Goal: Information Seeking & Learning: Check status

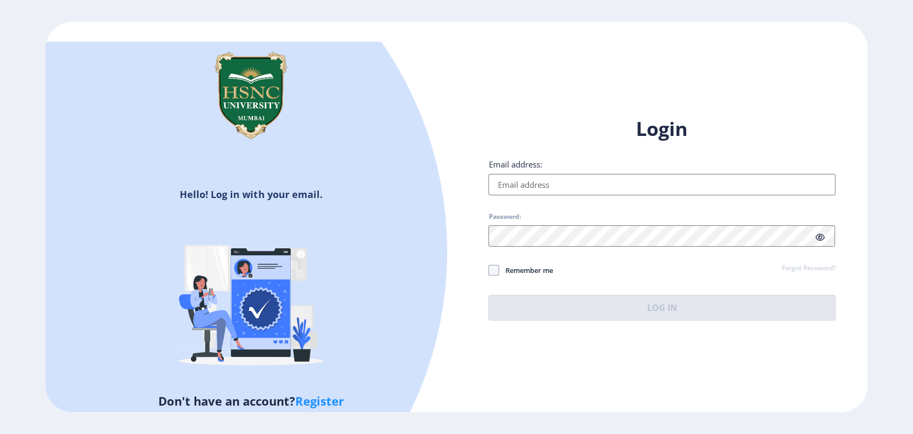
click at [516, 180] on input "Email address:" at bounding box center [661, 184] width 346 height 21
type input "[EMAIL_ADDRESS][DOMAIN_NAME]"
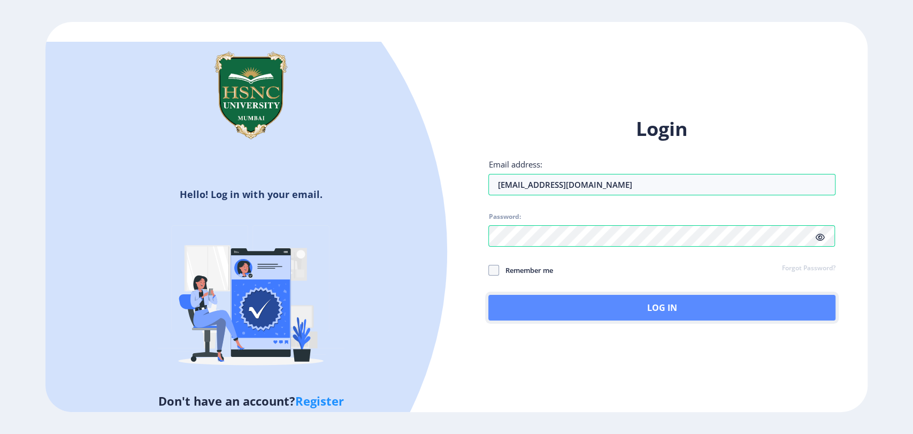
click at [557, 309] on button "Log In" at bounding box center [661, 308] width 346 height 26
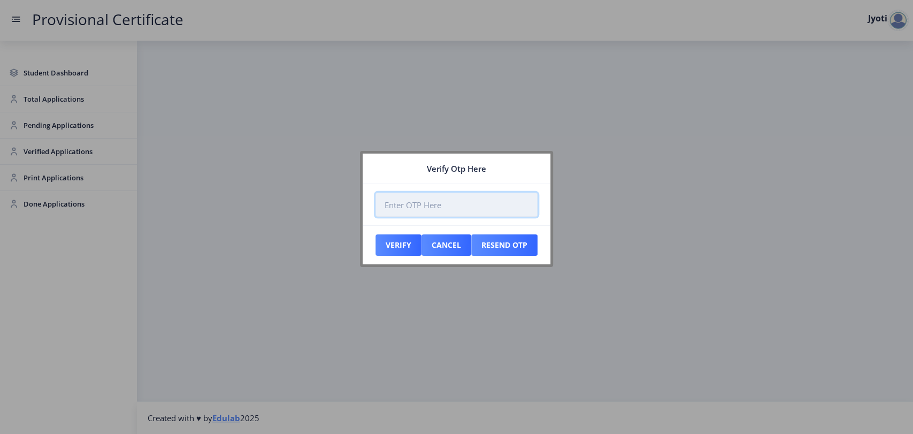
click at [397, 205] on input "number" at bounding box center [456, 204] width 162 height 24
paste input "179227"
type input "179227"
click at [393, 240] on button "Verify" at bounding box center [398, 244] width 46 height 21
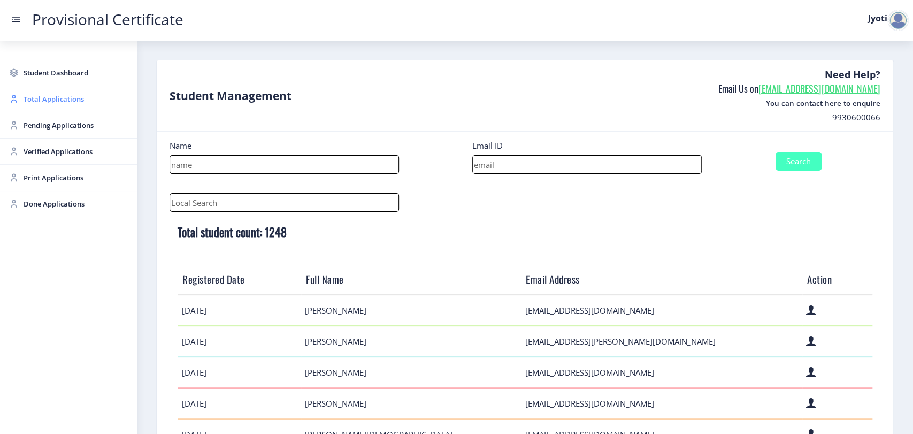
click at [46, 103] on span "Total Applications" at bounding box center [76, 98] width 105 height 13
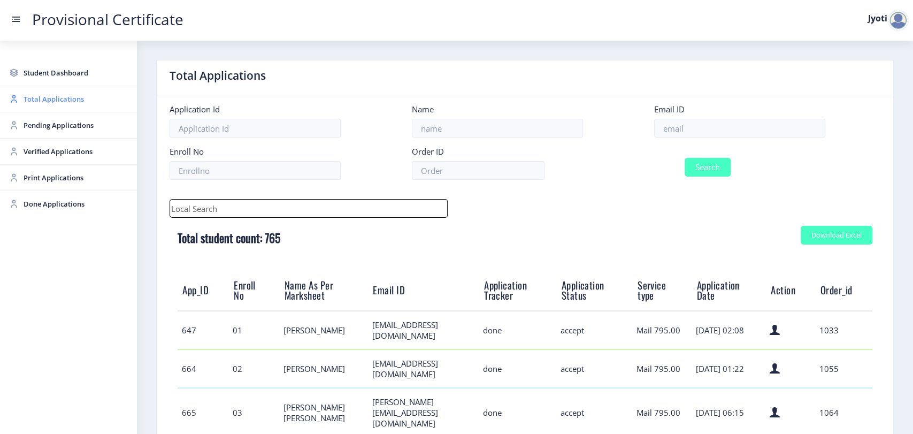
click at [71, 102] on span "Total Applications" at bounding box center [76, 98] width 105 height 13
click at [684, 121] on input at bounding box center [739, 128] width 171 height 19
paste input "[EMAIL_ADDRESS][DOMAIN_NAME]"
type input "[EMAIL_ADDRESS][DOMAIN_NAME]"
click at [701, 173] on button "Search" at bounding box center [707, 167] width 46 height 19
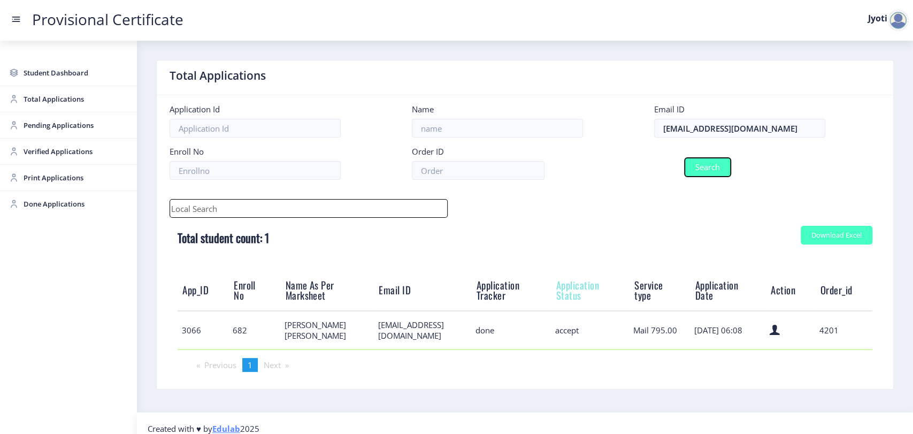
scroll to position [10, 0]
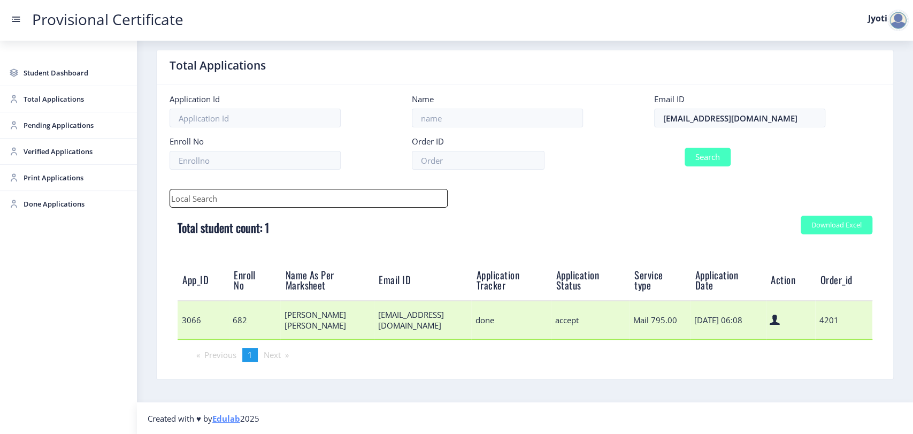
click at [193, 320] on td "3066" at bounding box center [203, 319] width 51 height 38
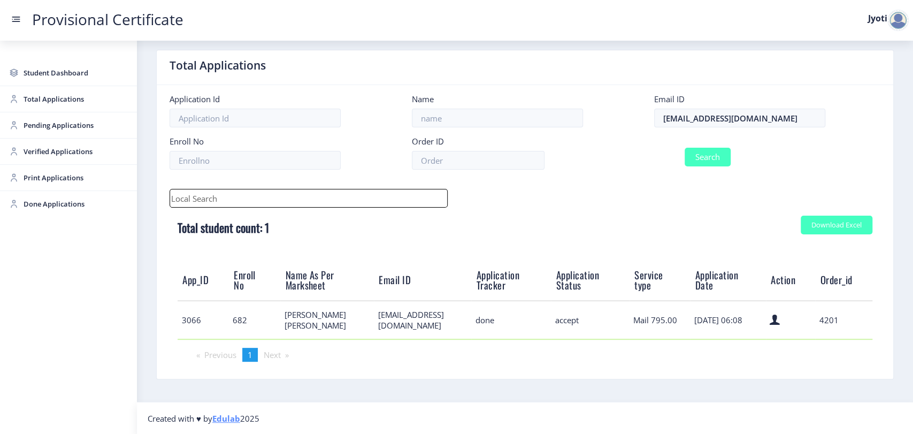
copy td "3066"
click at [36, 205] on span "Done Applications" at bounding box center [76, 203] width 105 height 13
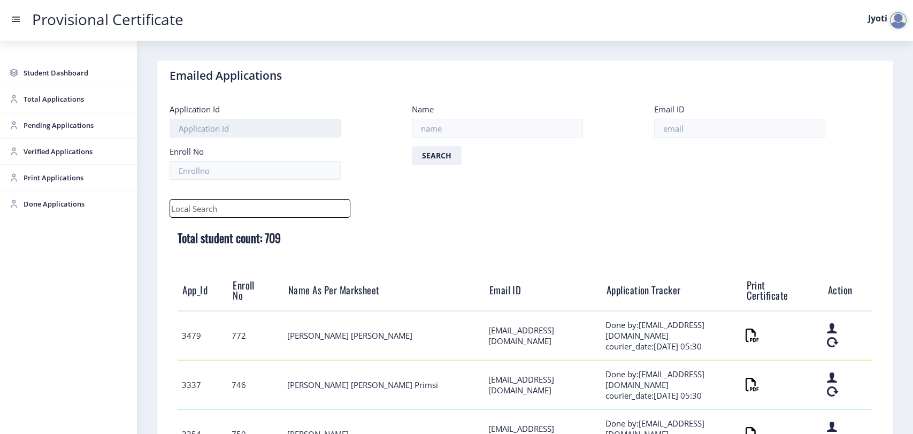
click at [206, 128] on input at bounding box center [254, 128] width 171 height 19
paste input "3066"
type input "3066"
click at [456, 161] on button "Search" at bounding box center [437, 155] width 50 height 19
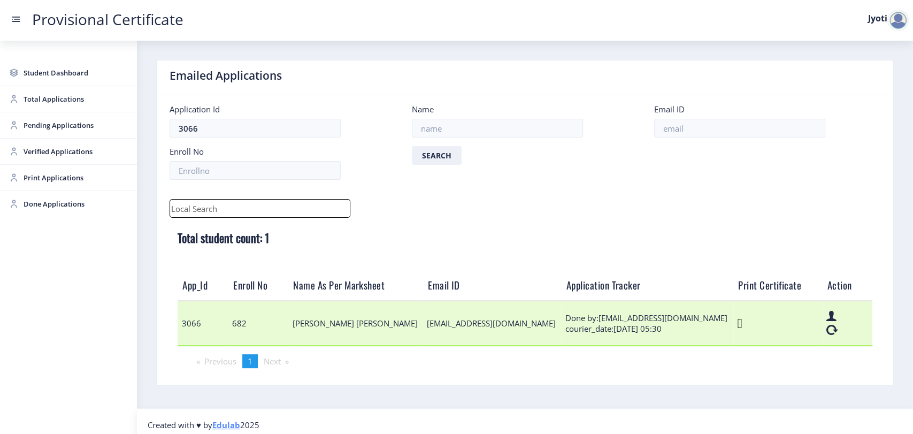
click at [737, 326] on icon at bounding box center [739, 323] width 5 height 13
click at [737, 322] on icon at bounding box center [739, 323] width 5 height 13
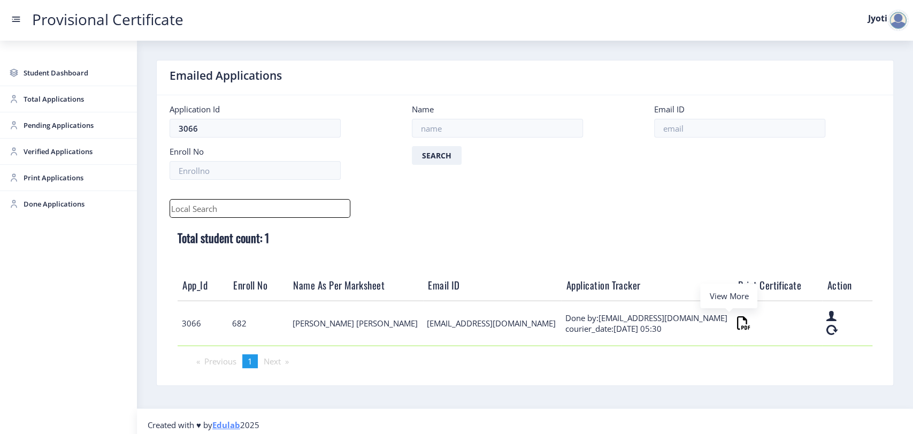
click at [726, 304] on div "View More" at bounding box center [728, 296] width 56 height 24
click at [728, 296] on div "View More" at bounding box center [730, 296] width 56 height 24
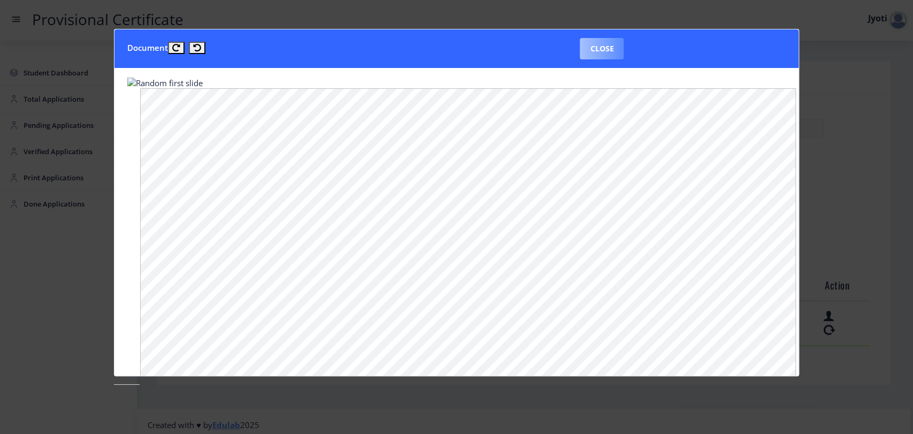
click at [606, 55] on button "Close" at bounding box center [602, 48] width 44 height 21
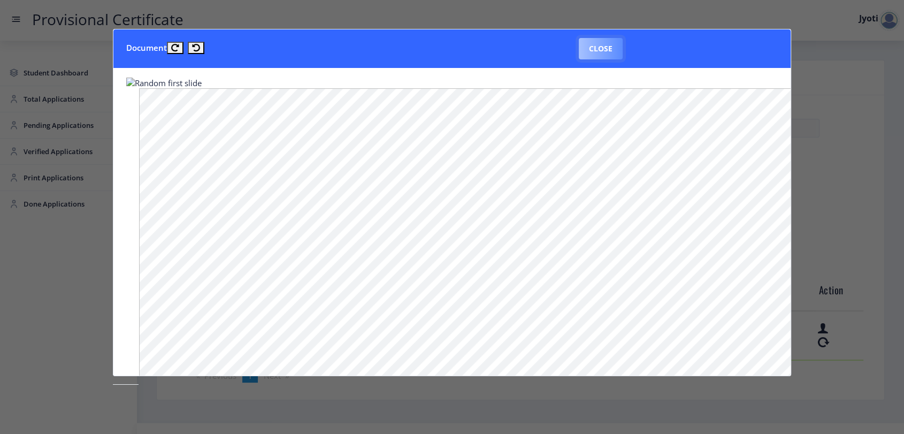
click at [606, 49] on button "Close" at bounding box center [601, 48] width 44 height 21
